Goal: Find specific page/section: Find specific page/section

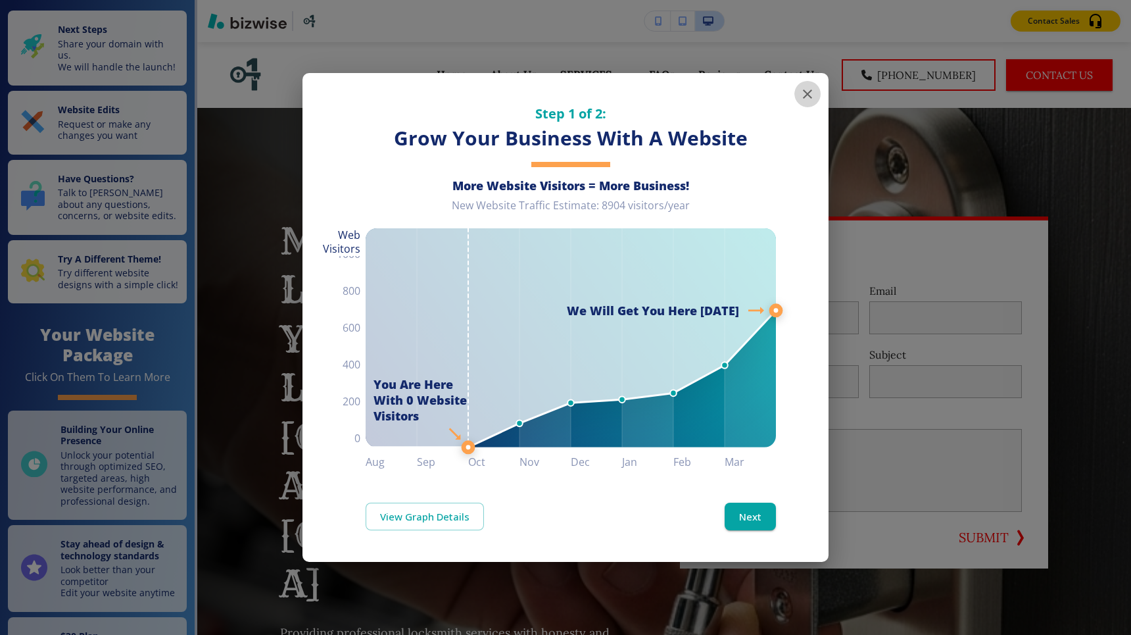
click at [809, 89] on icon "button" at bounding box center [808, 94] width 16 height 16
